Goal: Check status: Check status

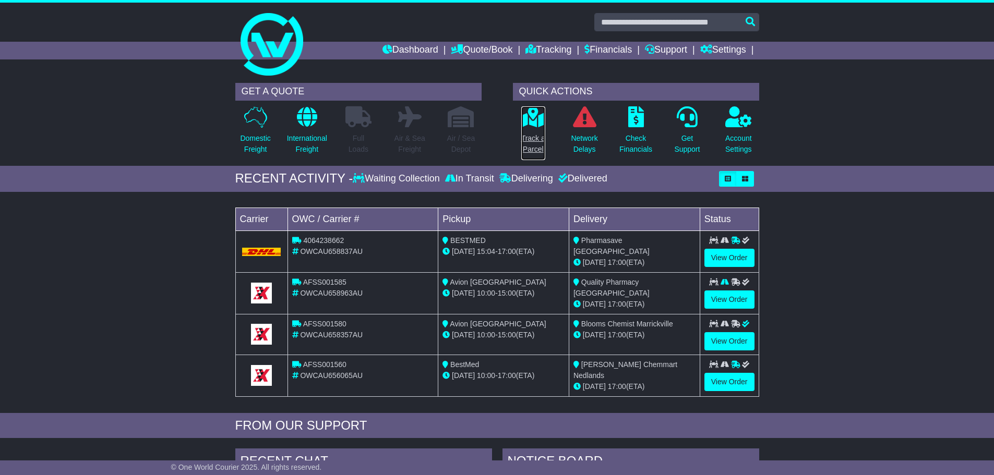
click at [540, 138] on p "Track a Parcel" at bounding box center [533, 144] width 24 height 22
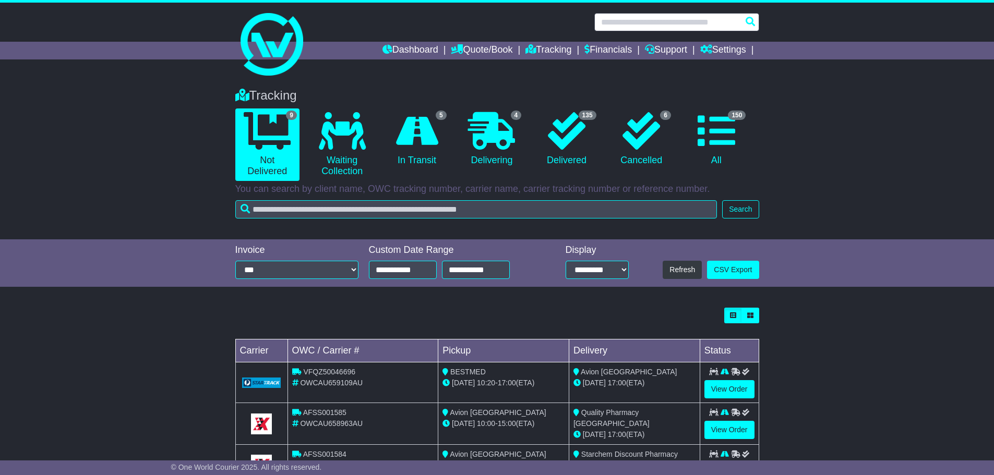
click at [642, 21] on input "text" at bounding box center [676, 22] width 165 height 18
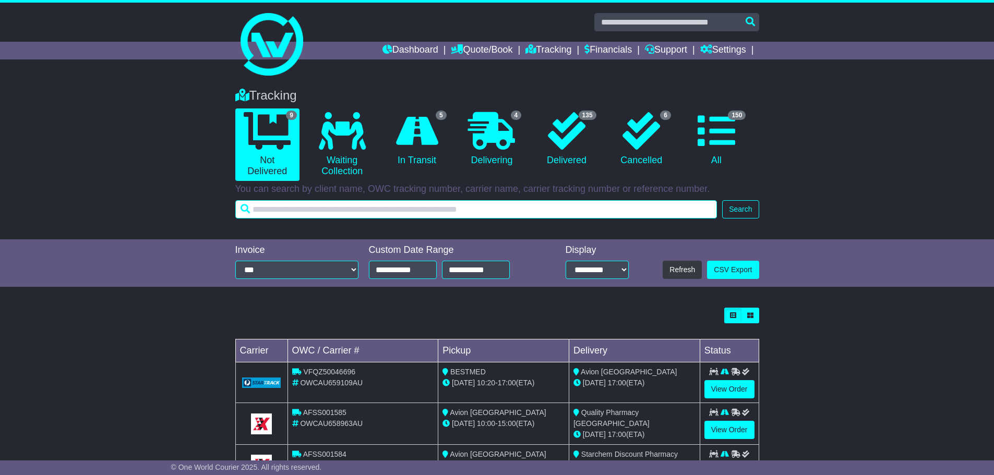
click at [549, 211] on input "text" at bounding box center [476, 209] width 482 height 18
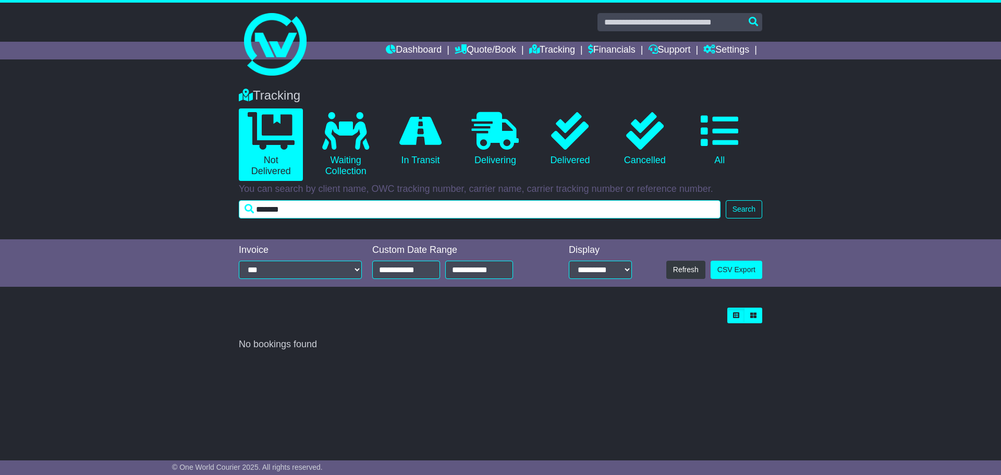
type input "*******"
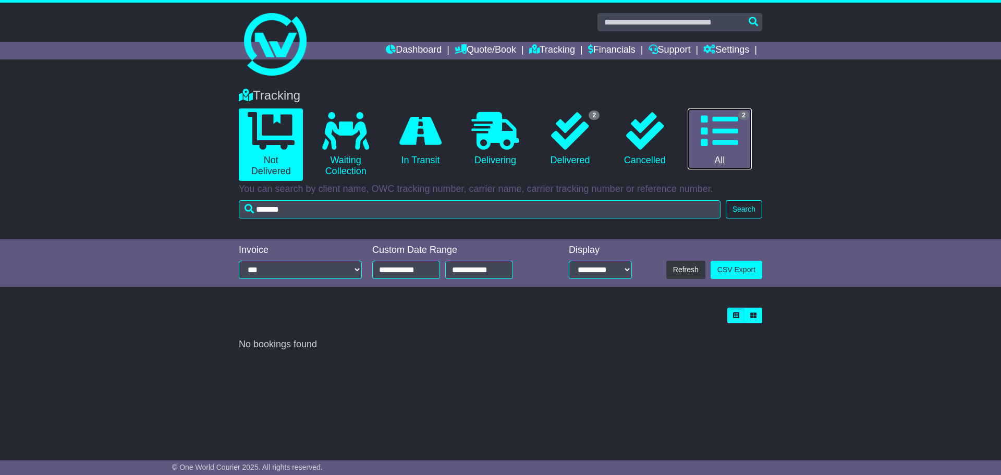
click at [714, 125] on icon at bounding box center [720, 131] width 38 height 38
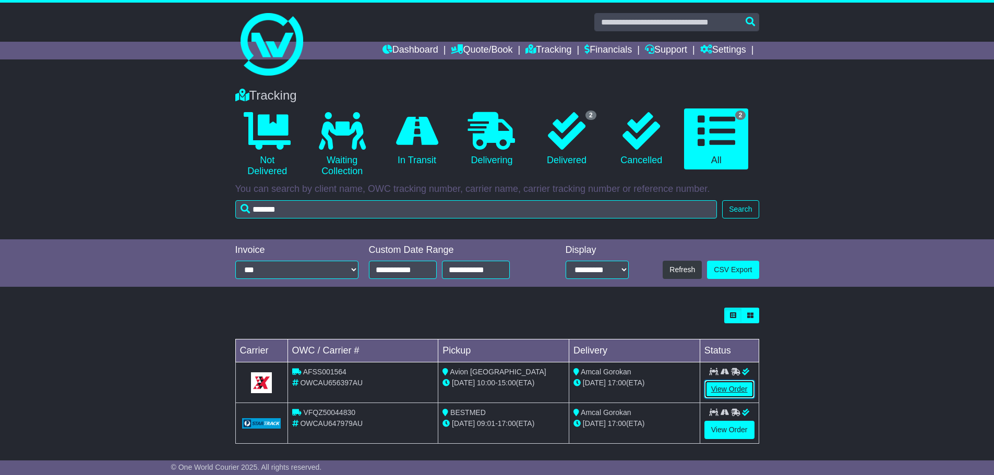
click at [734, 390] on link "View Order" at bounding box center [729, 389] width 50 height 18
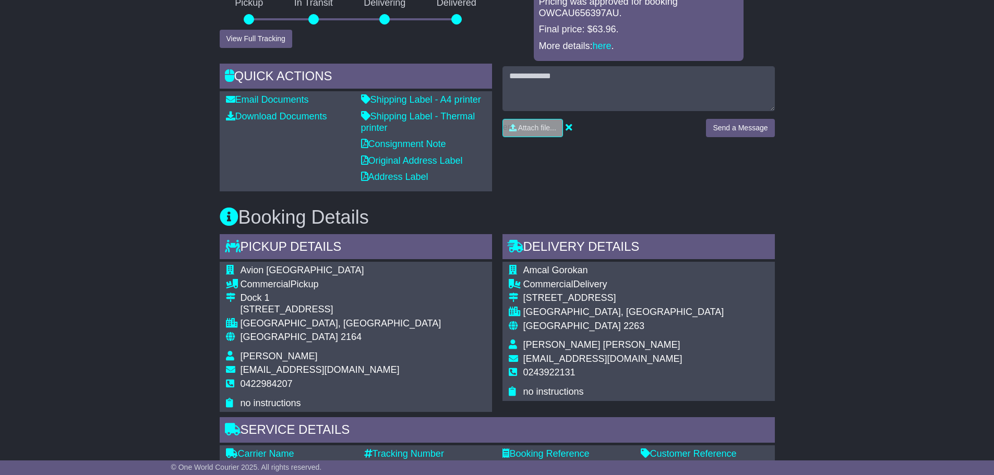
scroll to position [329, 0]
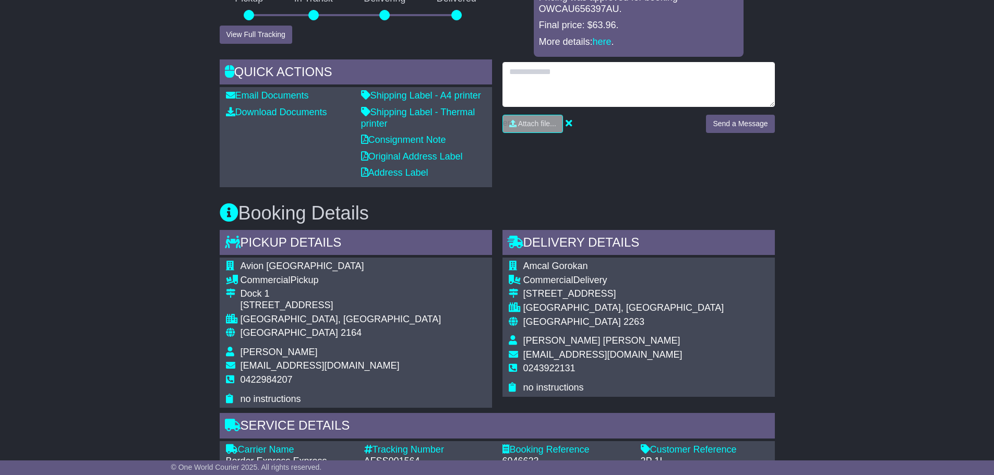
click at [638, 73] on textarea at bounding box center [638, 84] width 272 height 45
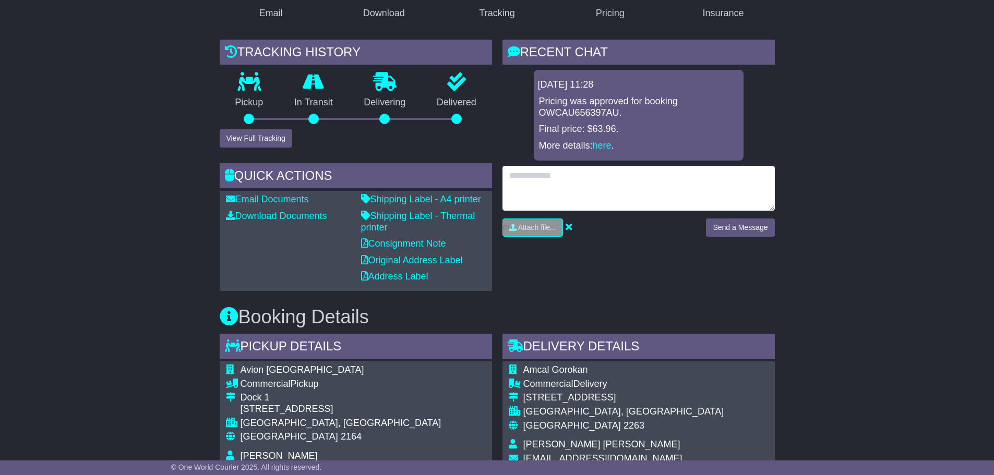
scroll to position [225, 0]
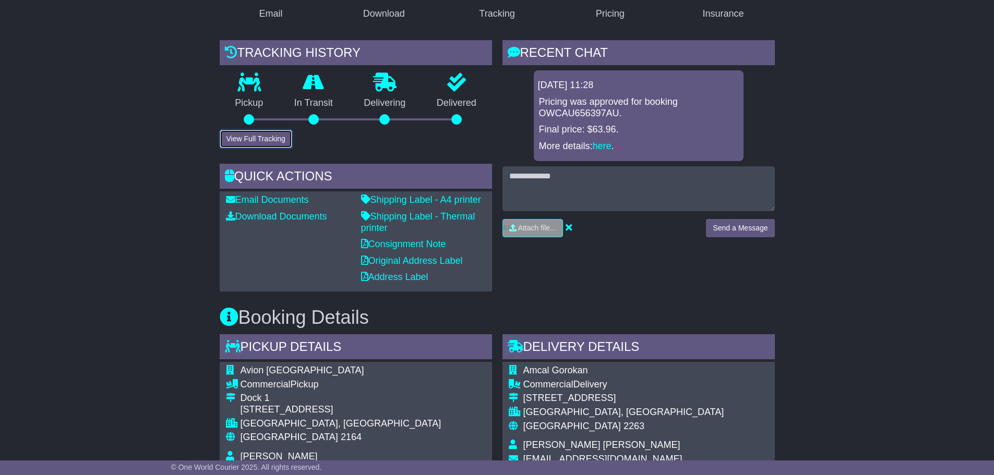
click at [235, 130] on button "View Full Tracking" at bounding box center [256, 139] width 72 height 18
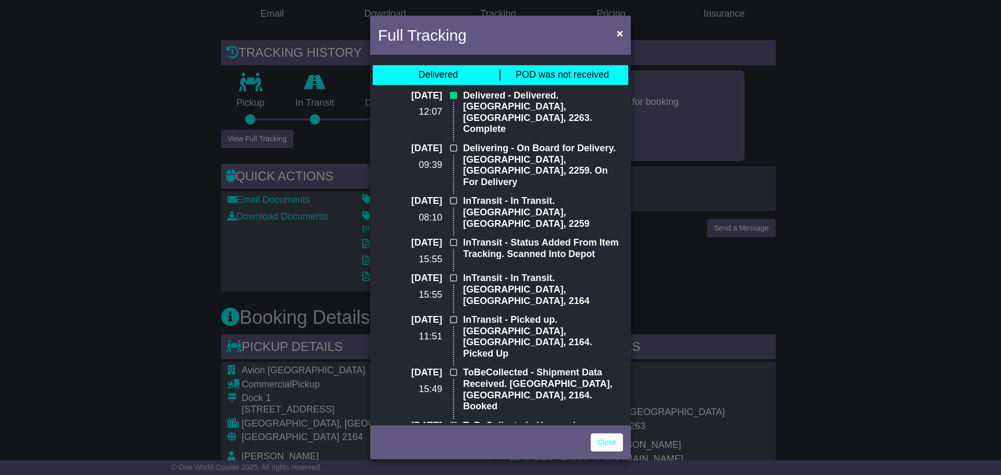
click at [557, 71] on span "POD was not received" at bounding box center [562, 74] width 93 height 10
click at [609, 438] on link "Close" at bounding box center [607, 442] width 32 height 18
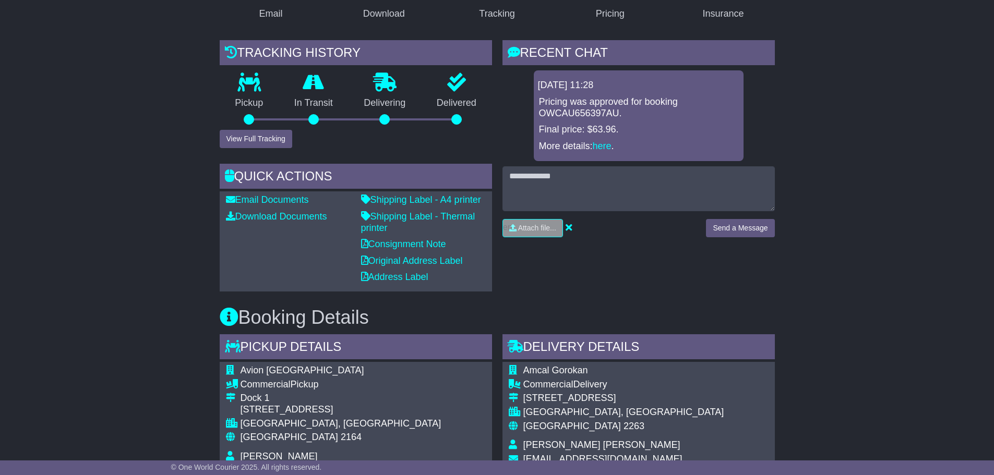
click at [693, 309] on h3 "Booking Details" at bounding box center [497, 317] width 555 height 21
